Goal: Find specific page/section

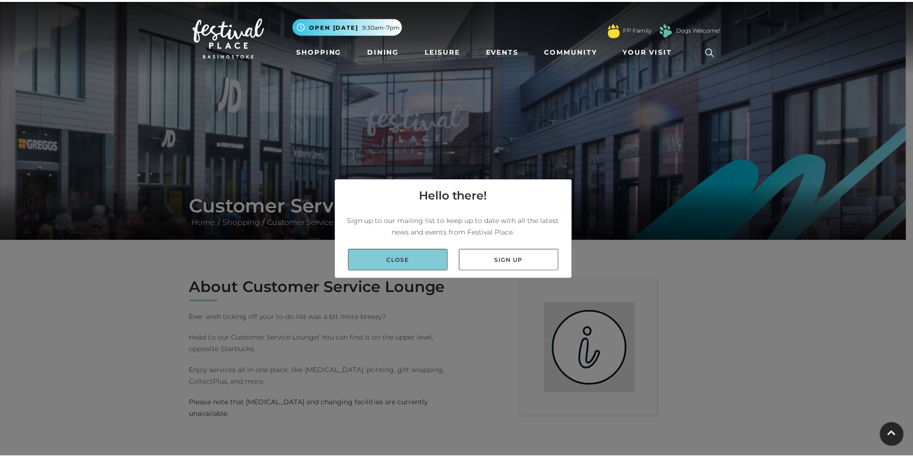
scroll to position [49, 0]
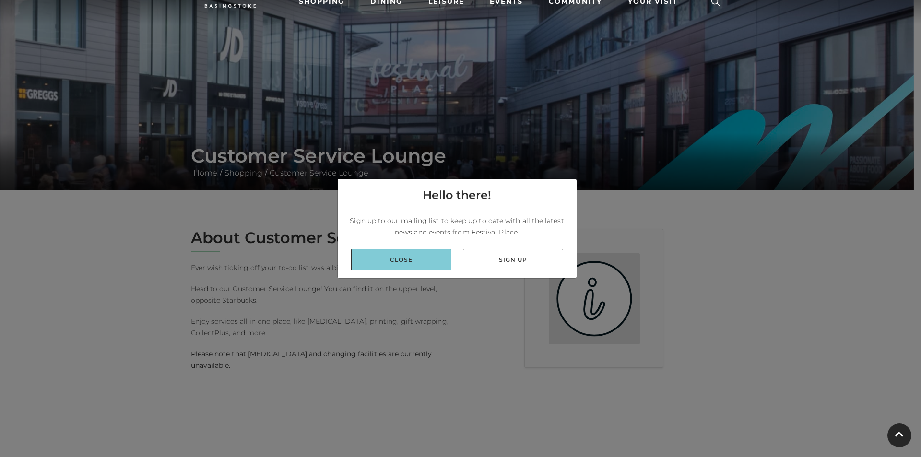
click at [405, 262] on link "Close" at bounding box center [401, 260] width 100 height 22
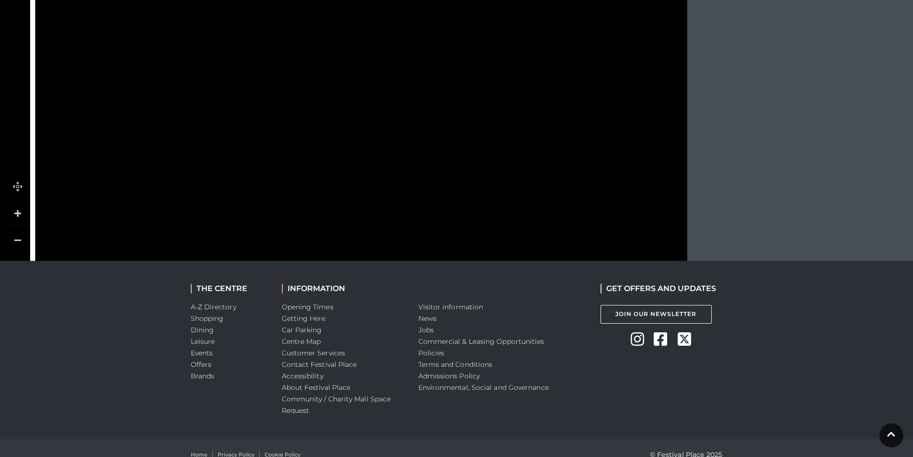
scroll to position [625, 0]
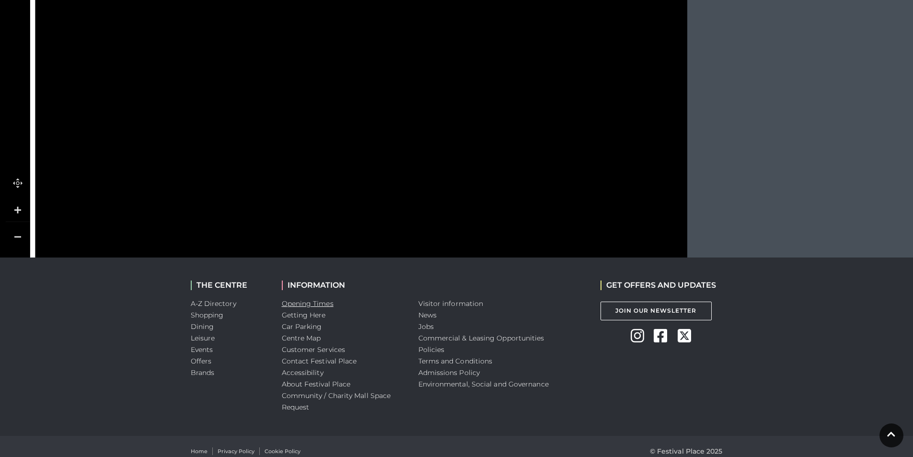
click at [307, 302] on link "Opening Times" at bounding box center [308, 303] width 52 height 9
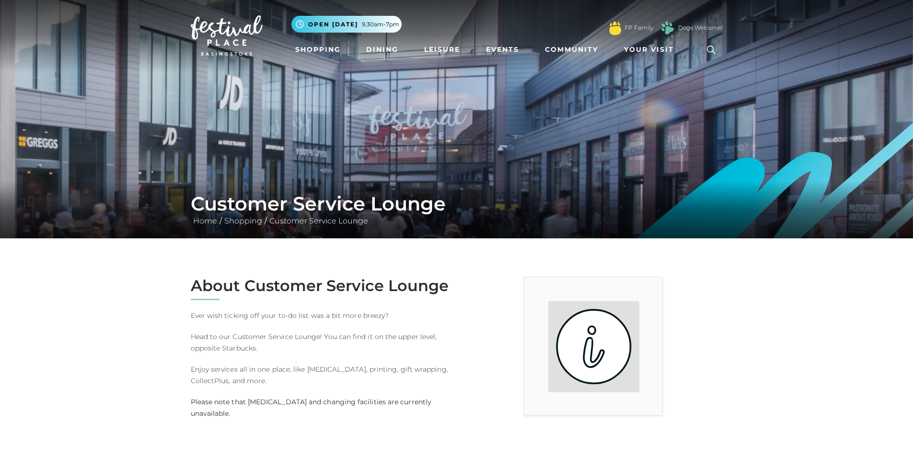
scroll to position [0, 0]
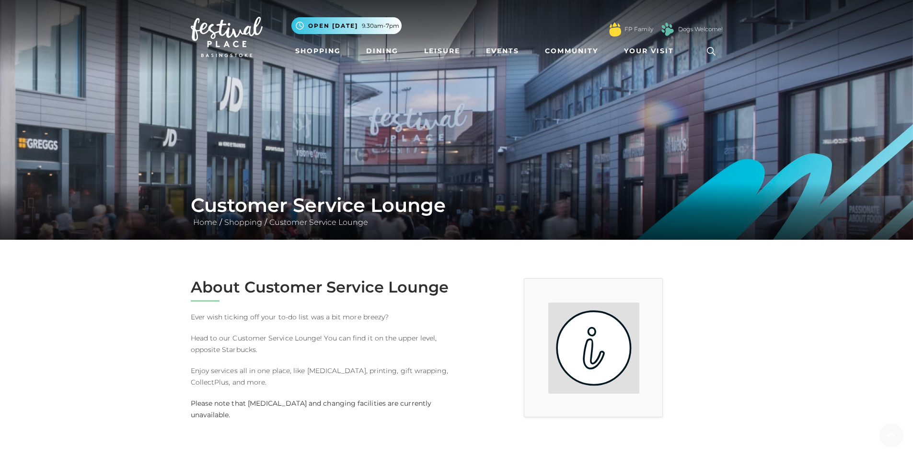
scroll to position [49, 0]
